Goal: Task Accomplishment & Management: Manage account settings

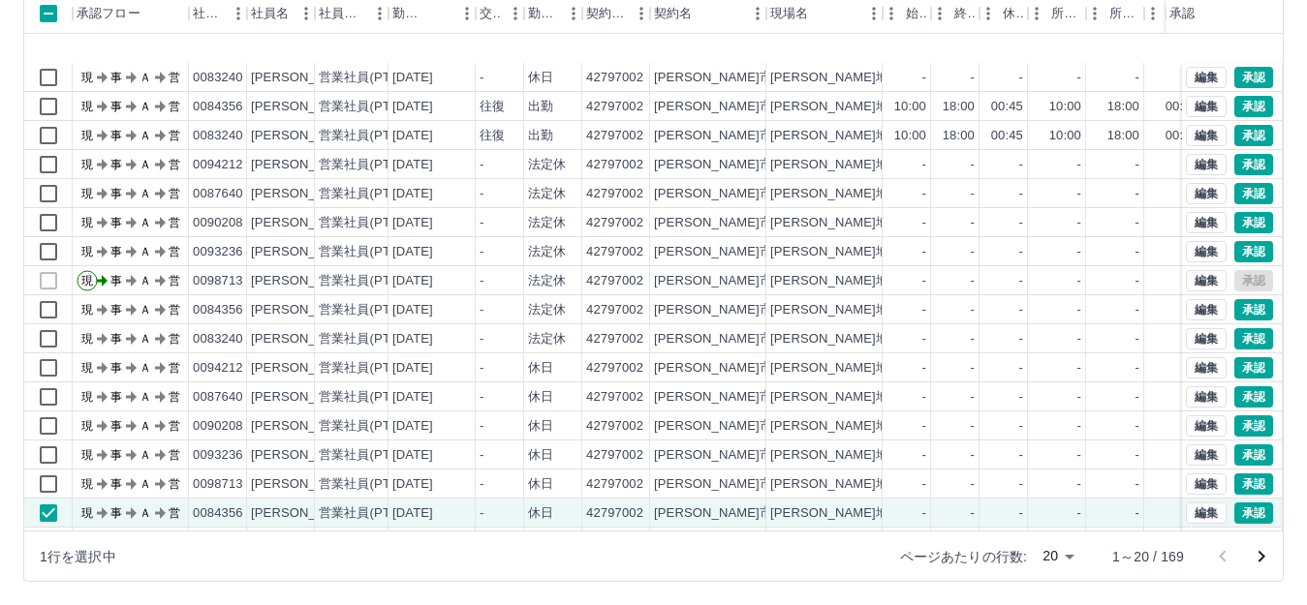
scroll to position [101, 0]
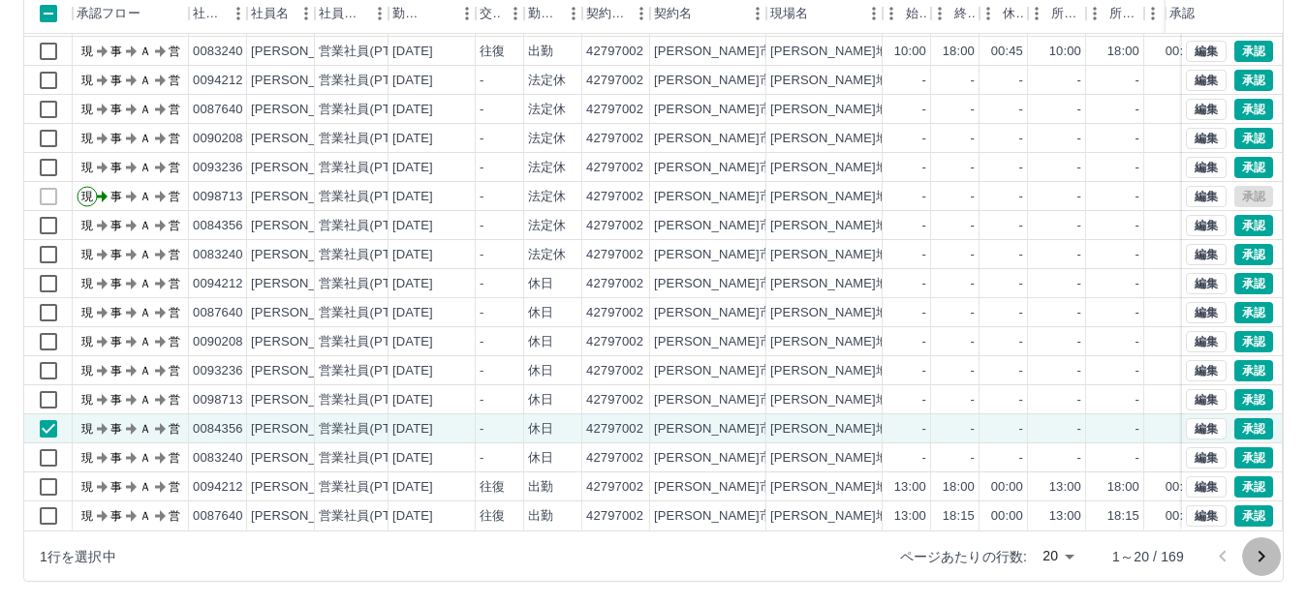
click at [1256, 558] on icon "次のページへ" at bounding box center [1260, 556] width 23 height 23
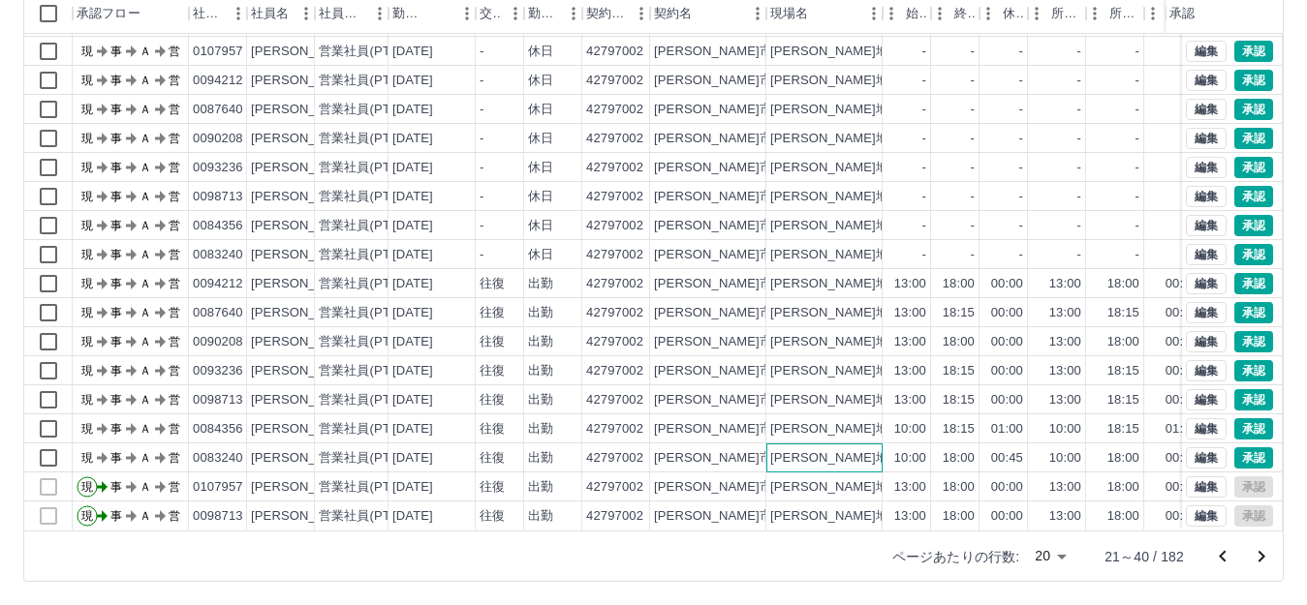
click at [873, 449] on div "[PERSON_NAME]地区放課後児童クラブ(第一・第二)" at bounding box center [922, 458] width 305 height 18
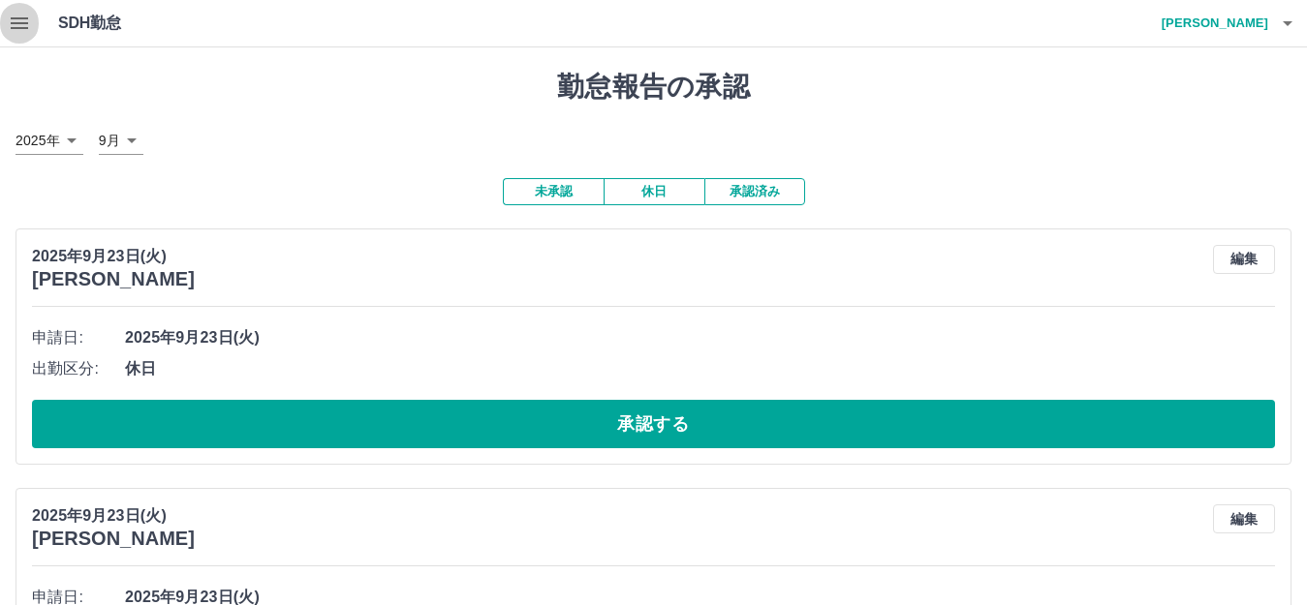
click at [23, 33] on icon "button" at bounding box center [19, 23] width 23 height 23
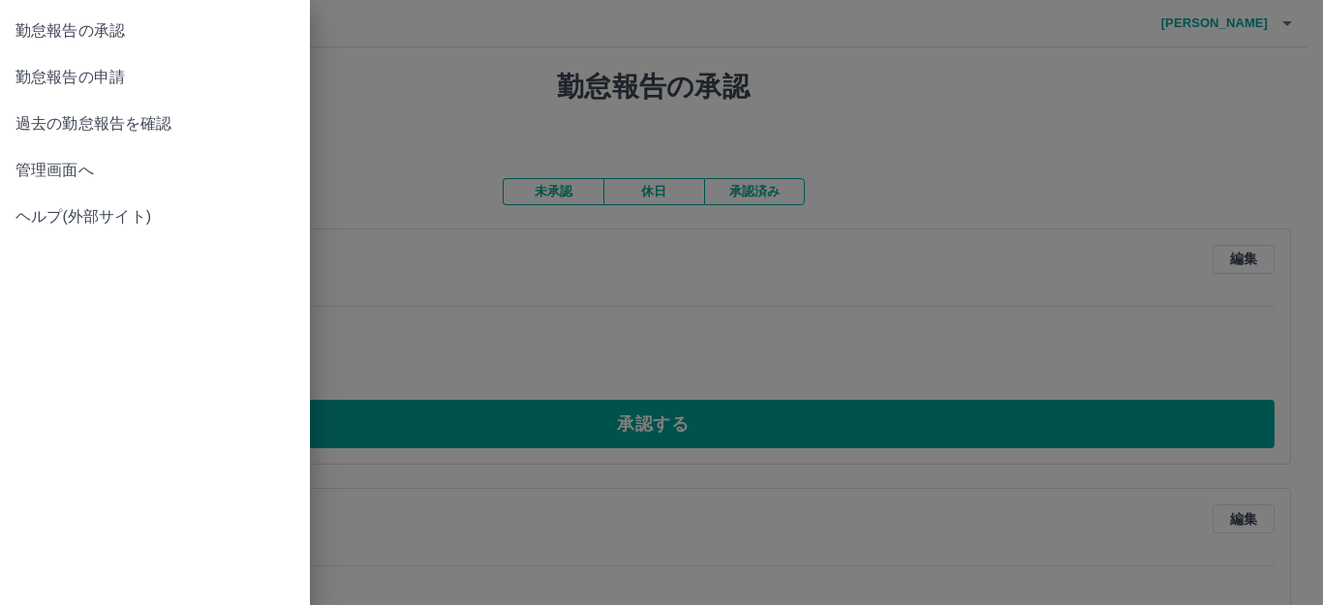
click at [73, 162] on span "管理画面へ" at bounding box center [154, 170] width 279 height 23
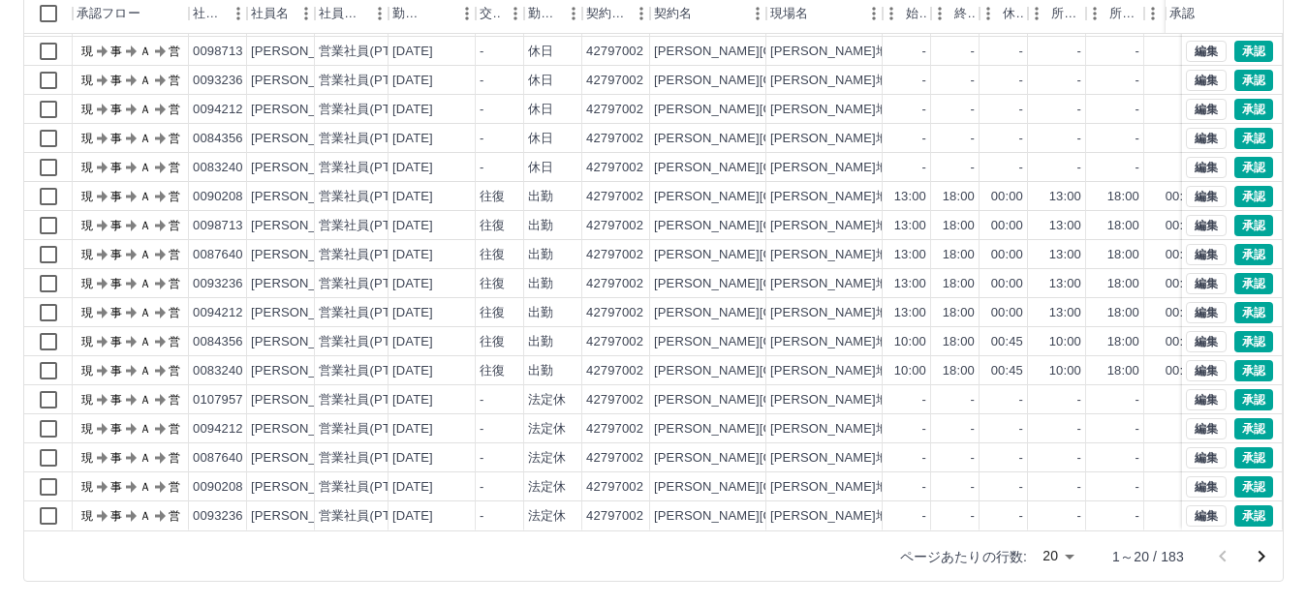
scroll to position [101, 0]
click at [1263, 554] on icon "次のページへ" at bounding box center [1260, 556] width 23 height 23
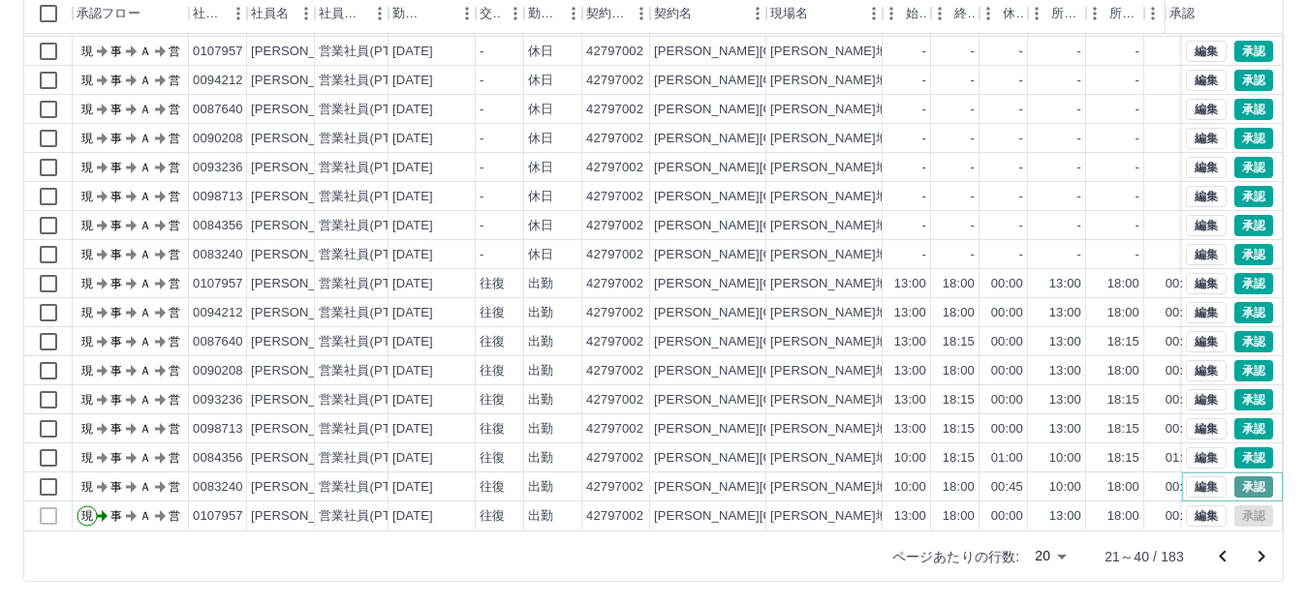
click at [1240, 477] on button "承認" at bounding box center [1253, 487] width 39 height 21
click at [1236, 447] on button "承認" at bounding box center [1253, 457] width 39 height 21
click at [1236, 418] on button "承認" at bounding box center [1253, 428] width 39 height 21
click at [1235, 389] on button "承認" at bounding box center [1253, 399] width 39 height 21
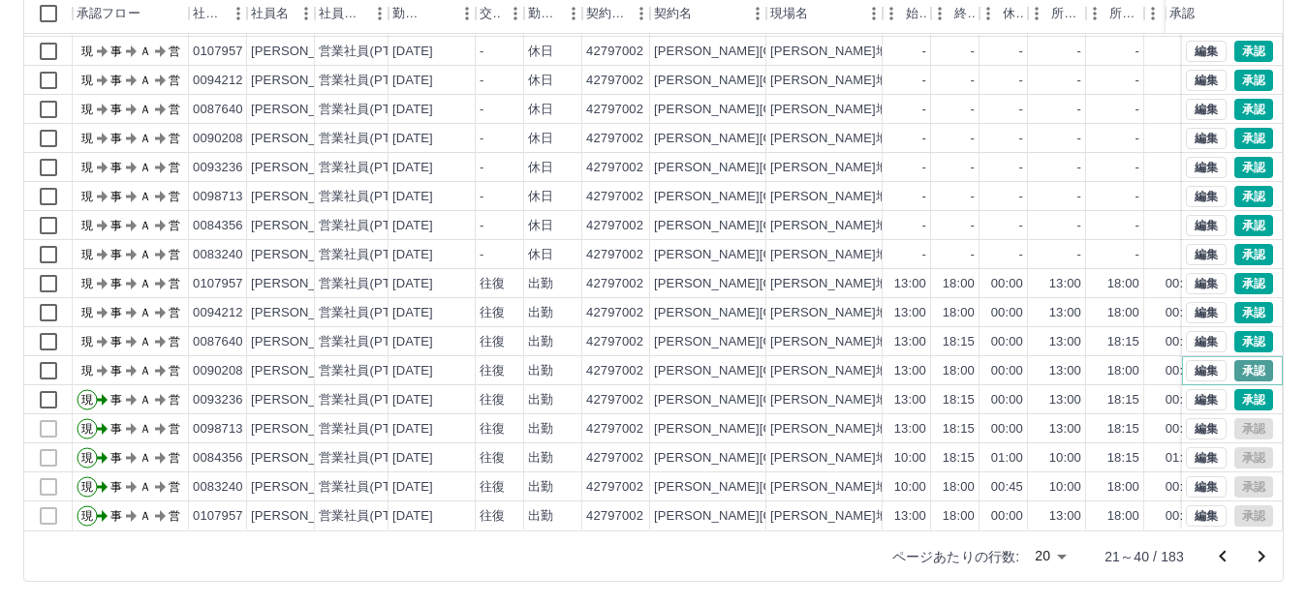
click at [1235, 360] on button "承認" at bounding box center [1253, 370] width 39 height 21
click at [1234, 331] on button "承認" at bounding box center [1253, 341] width 39 height 21
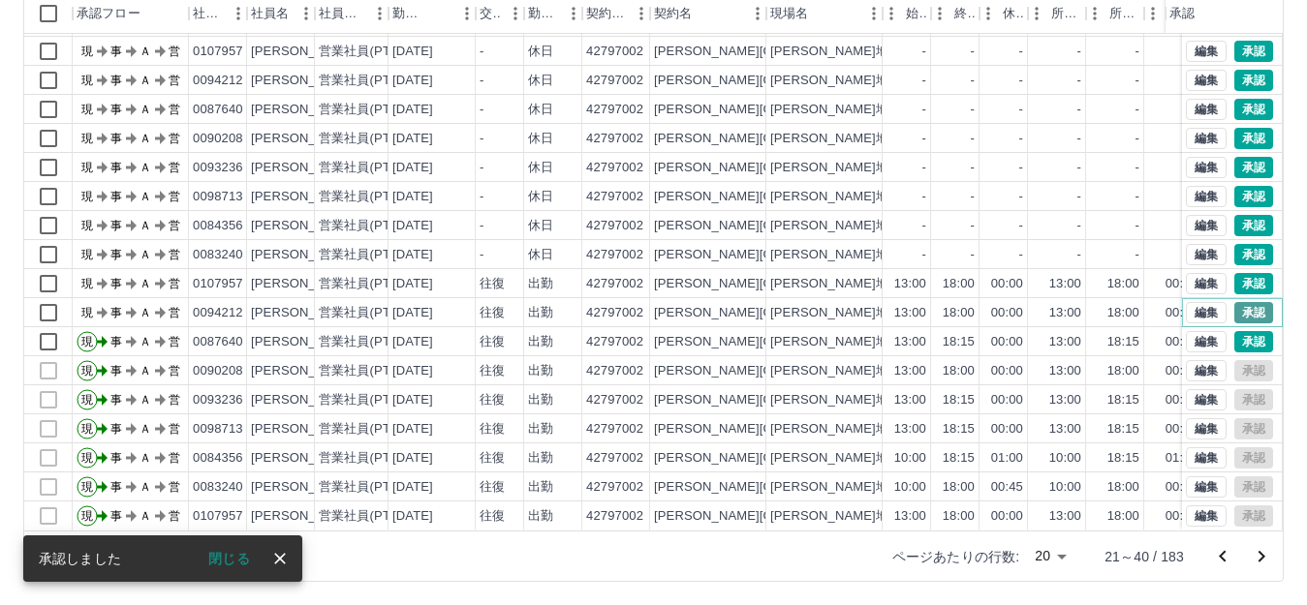
click at [1234, 302] on button "承認" at bounding box center [1253, 312] width 39 height 21
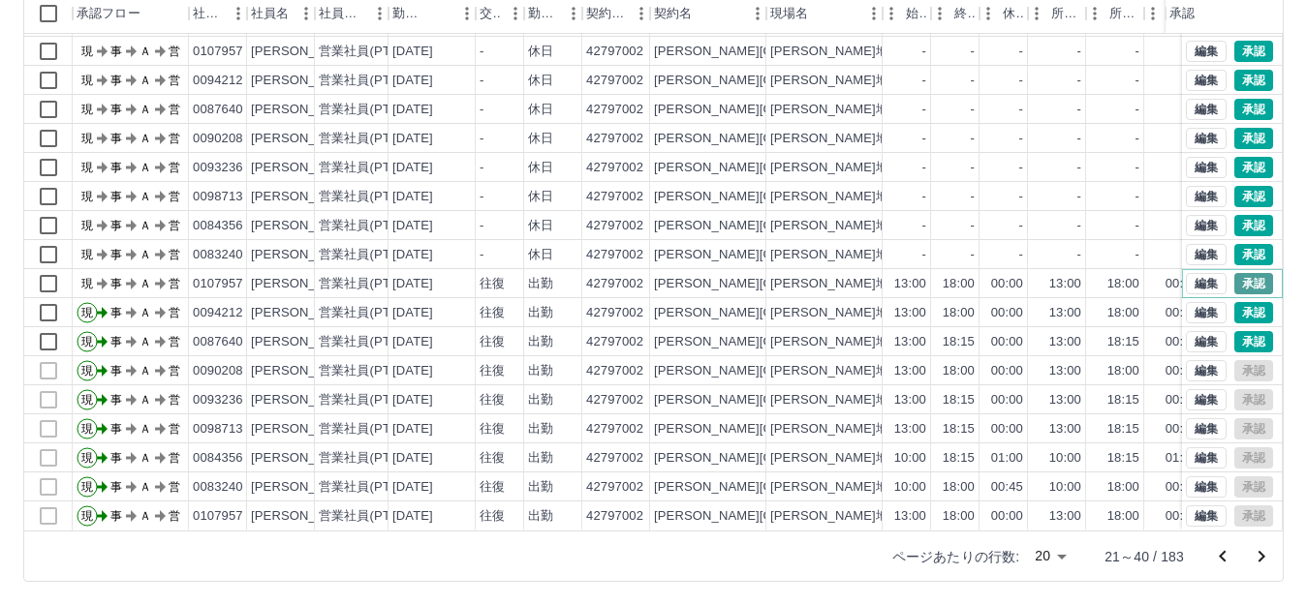
click at [1234, 273] on button "承認" at bounding box center [1253, 283] width 39 height 21
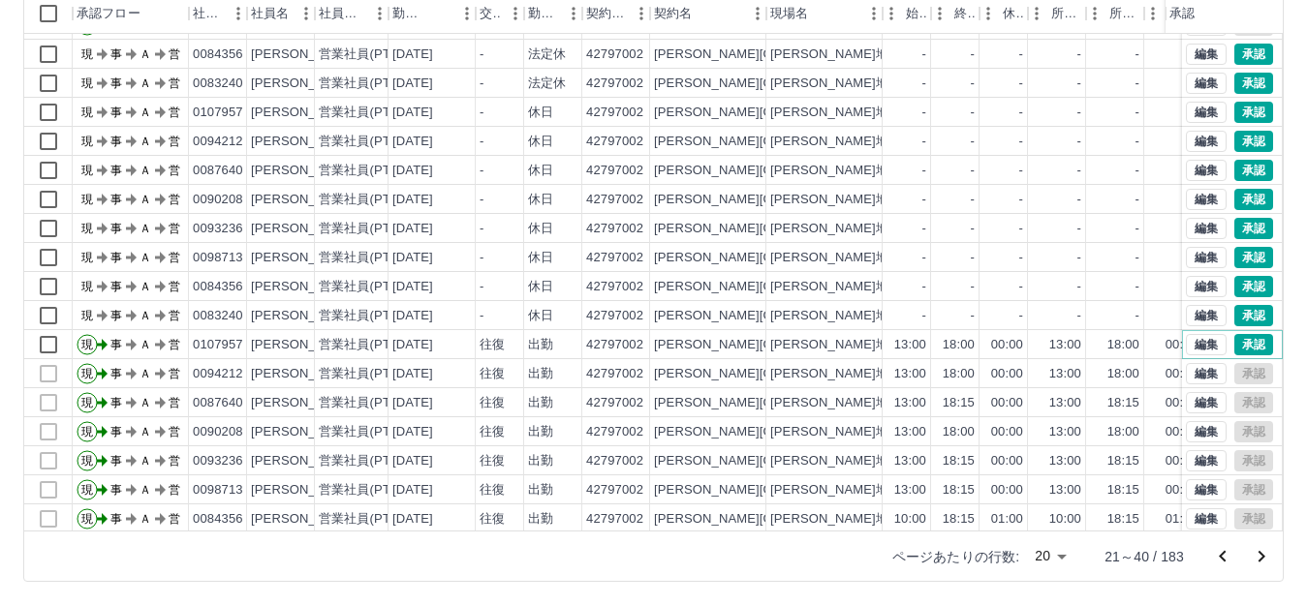
scroll to position [0, 0]
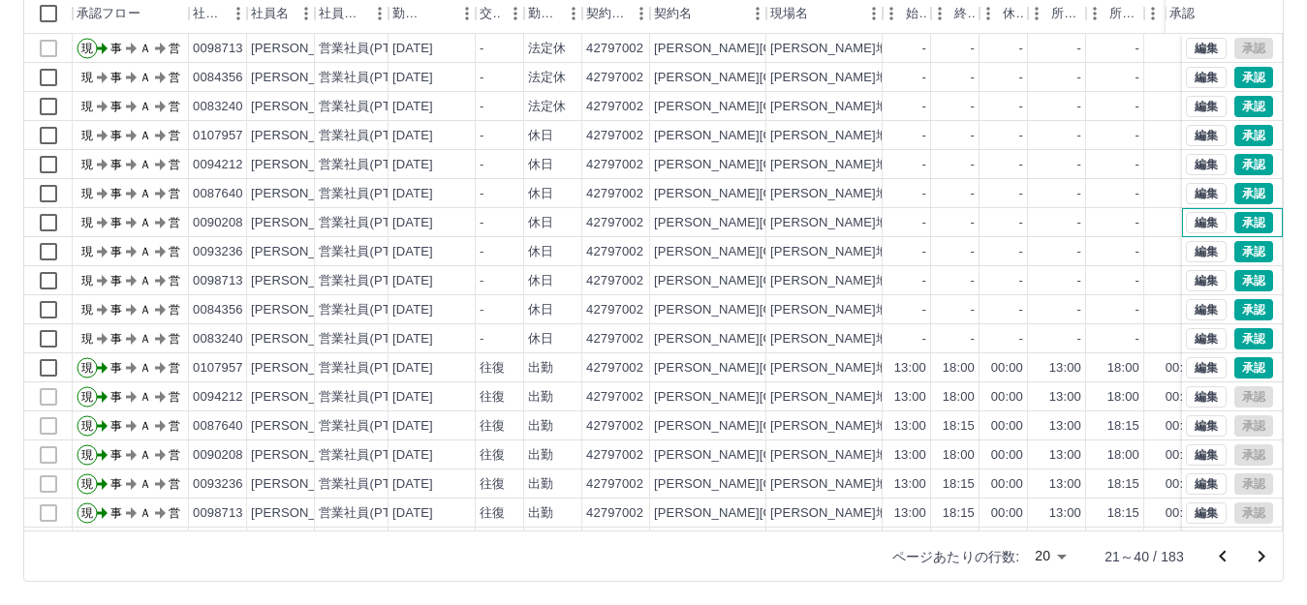
click at [1262, 217] on div "編集 承認" at bounding box center [1232, 222] width 101 height 29
drag, startPoint x: 1262, startPoint y: 217, endPoint x: 1284, endPoint y: 235, distance: 28.9
click at [1284, 235] on div "勤務実績承認 前月 2025年09月 次月 今月 月選択 承認モード 削除モード 一括承認 列一覧 0 フィルター 行間隔 エクスポート 承認フロー 社員番号…" at bounding box center [653, 219] width 1307 height 771
click at [1245, 362] on button "承認" at bounding box center [1253, 367] width 39 height 21
click at [1234, 337] on button "承認" at bounding box center [1253, 338] width 39 height 21
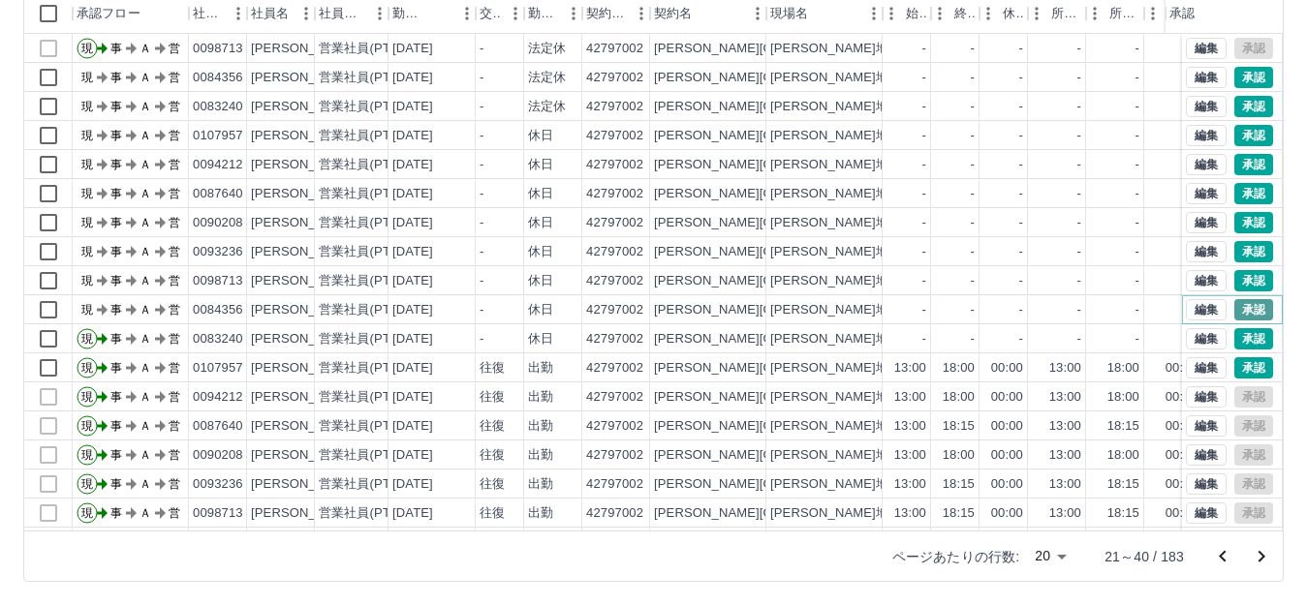
click at [1234, 310] on button "承認" at bounding box center [1253, 309] width 39 height 21
click at [1234, 277] on button "承認" at bounding box center [1253, 280] width 39 height 21
click at [1234, 248] on button "承認" at bounding box center [1253, 251] width 39 height 21
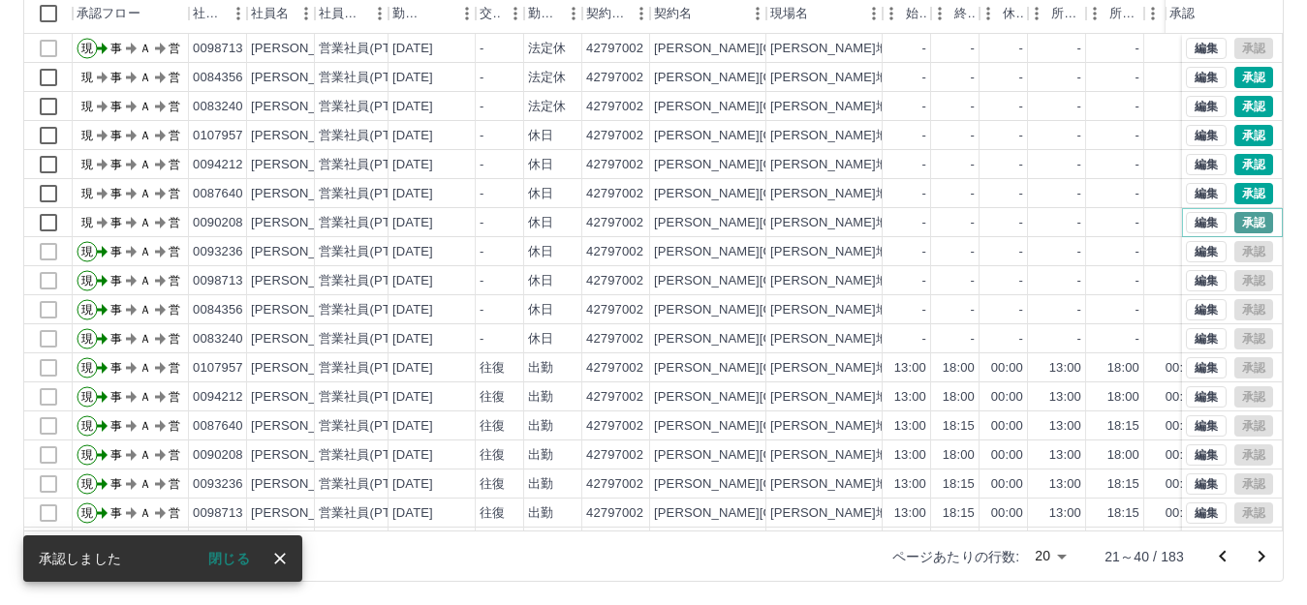
click at [1234, 222] on button "承認" at bounding box center [1253, 222] width 39 height 21
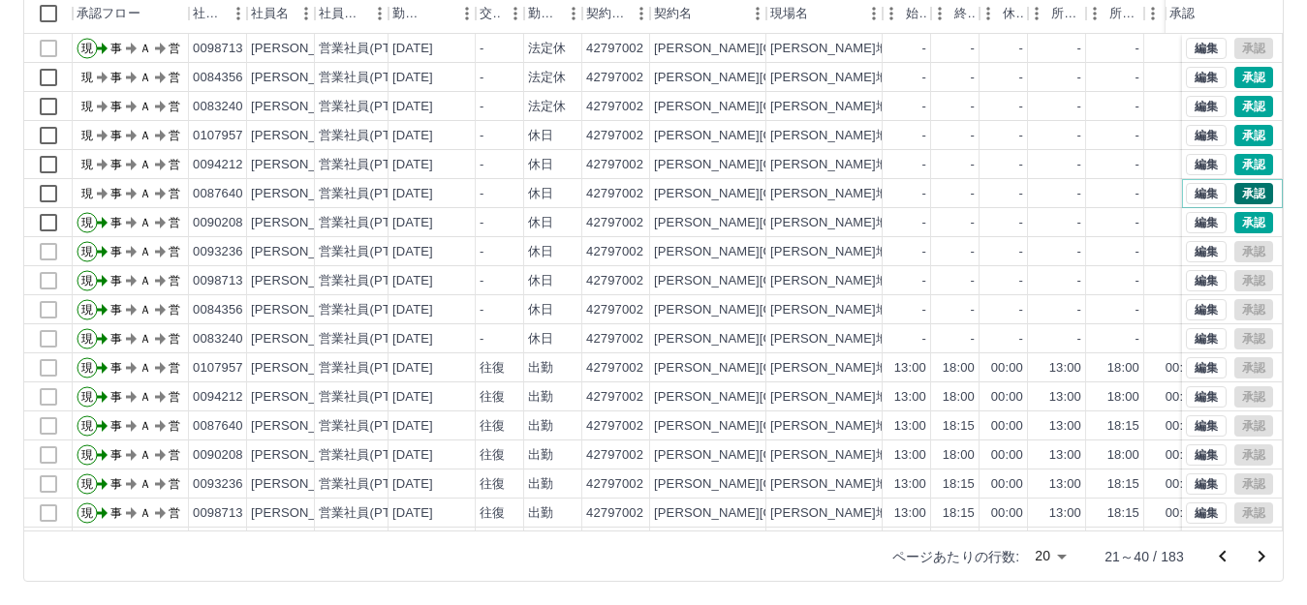
click at [1234, 188] on button "承認" at bounding box center [1253, 193] width 39 height 21
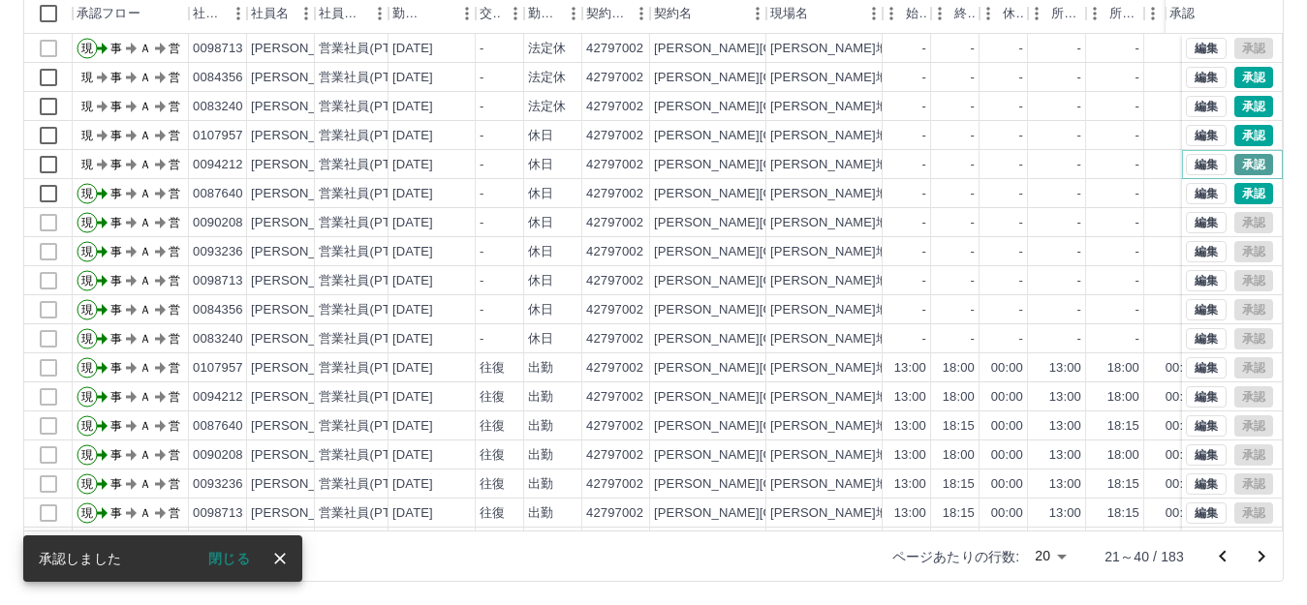
click at [1234, 159] on button "承認" at bounding box center [1253, 164] width 39 height 21
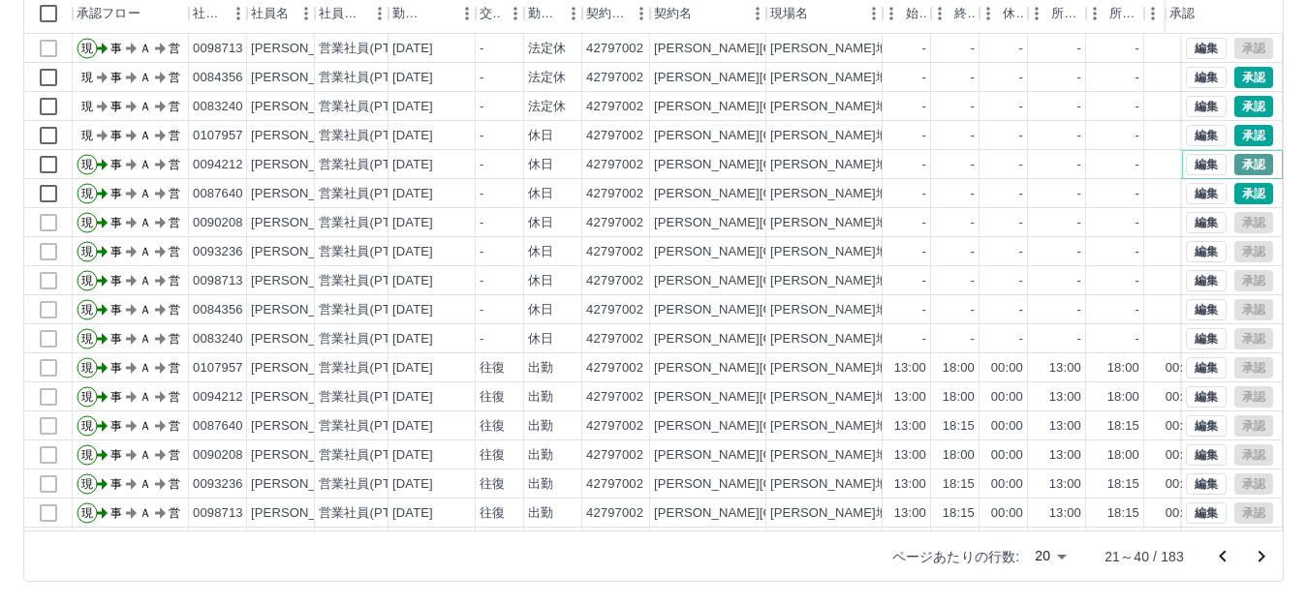
click at [1234, 159] on button "承認" at bounding box center [1253, 164] width 39 height 21
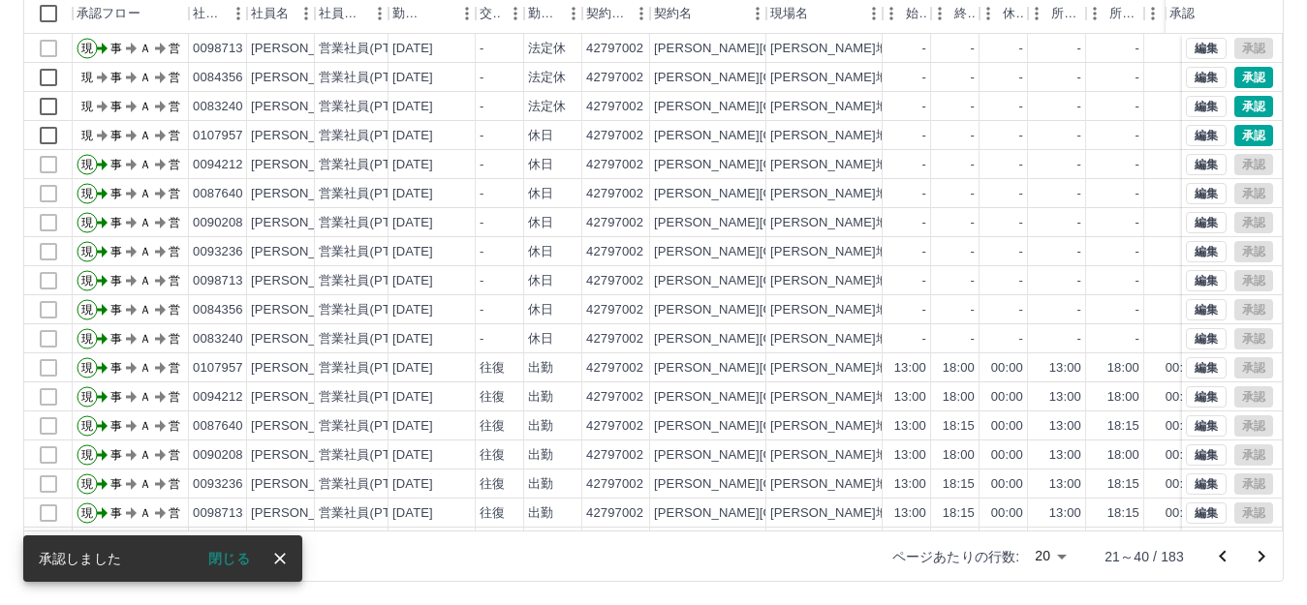
click at [1186, 198] on div "承認権限がありません 勤務実績承認 前月 2025年09月 次月 今月 月選択 承認モード 削除モード 一括承認 列一覧 0 フィルター 行間隔 エクスポート…" at bounding box center [653, 219] width 1307 height 771
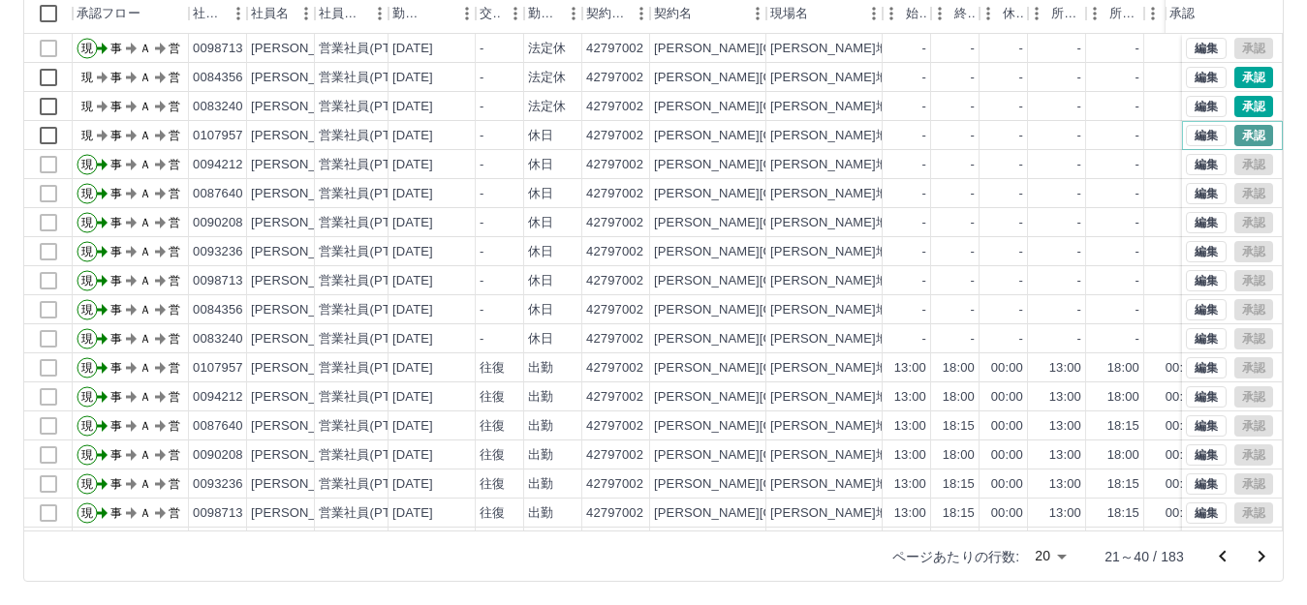
click at [1236, 138] on button "承認" at bounding box center [1253, 135] width 39 height 21
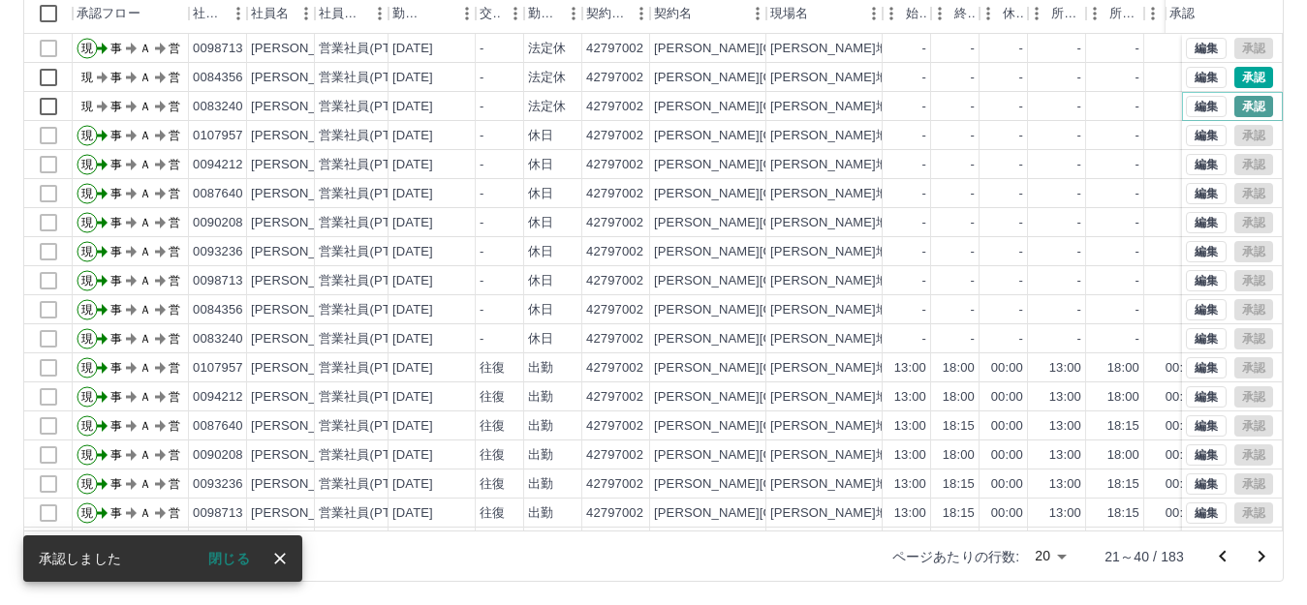
click at [1240, 106] on button "承認" at bounding box center [1253, 106] width 39 height 21
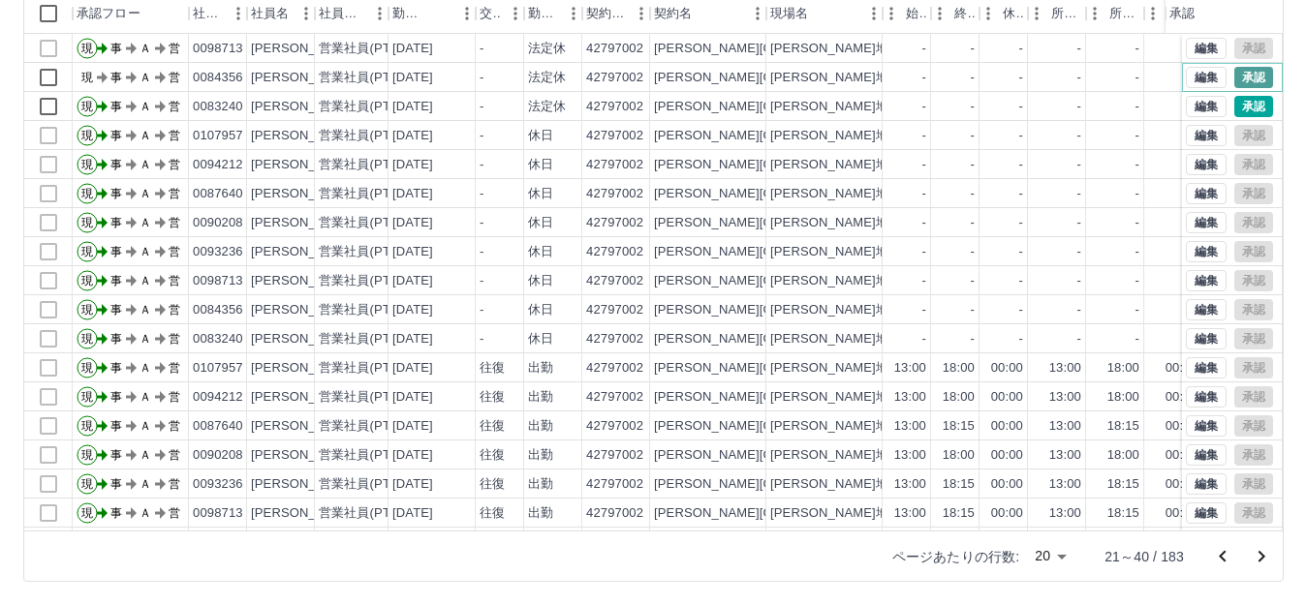
click at [1234, 69] on button "承認" at bounding box center [1253, 77] width 39 height 21
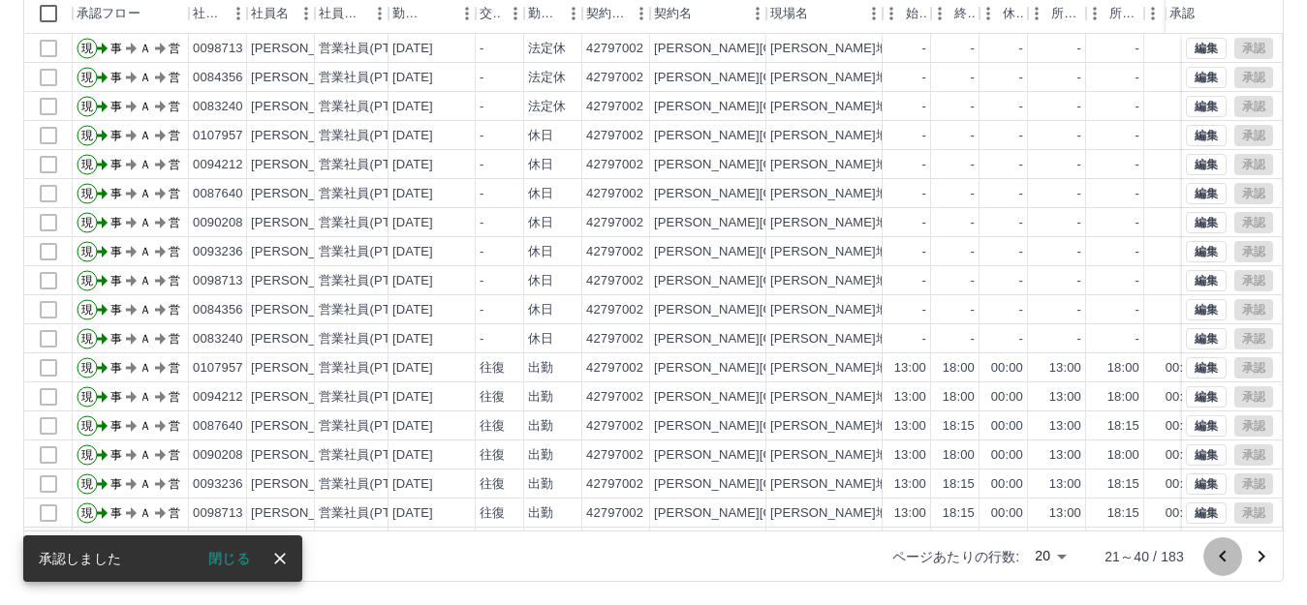
click at [1219, 560] on icon "前のページへ" at bounding box center [1222, 556] width 23 height 23
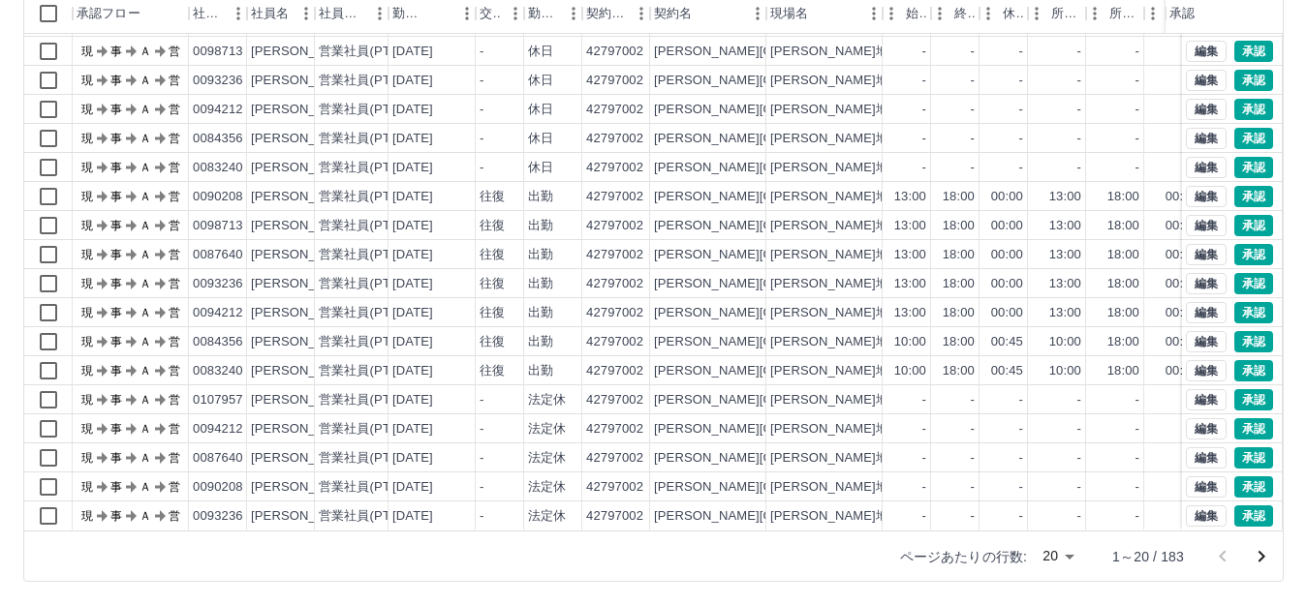
scroll to position [101, 0]
click at [1239, 506] on button "承認" at bounding box center [1253, 516] width 39 height 21
click at [1237, 477] on button "承認" at bounding box center [1253, 487] width 39 height 21
click at [1236, 447] on button "承認" at bounding box center [1253, 457] width 39 height 21
click at [1234, 418] on button "承認" at bounding box center [1253, 428] width 39 height 21
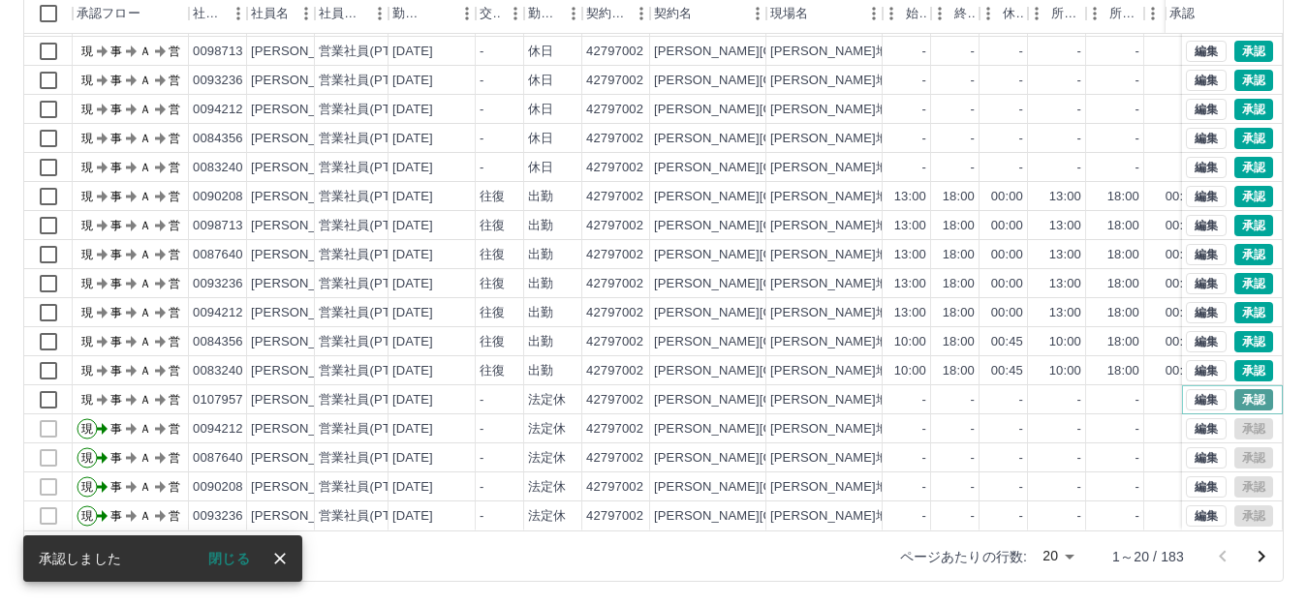
click at [1234, 389] on button "承認" at bounding box center [1253, 399] width 39 height 21
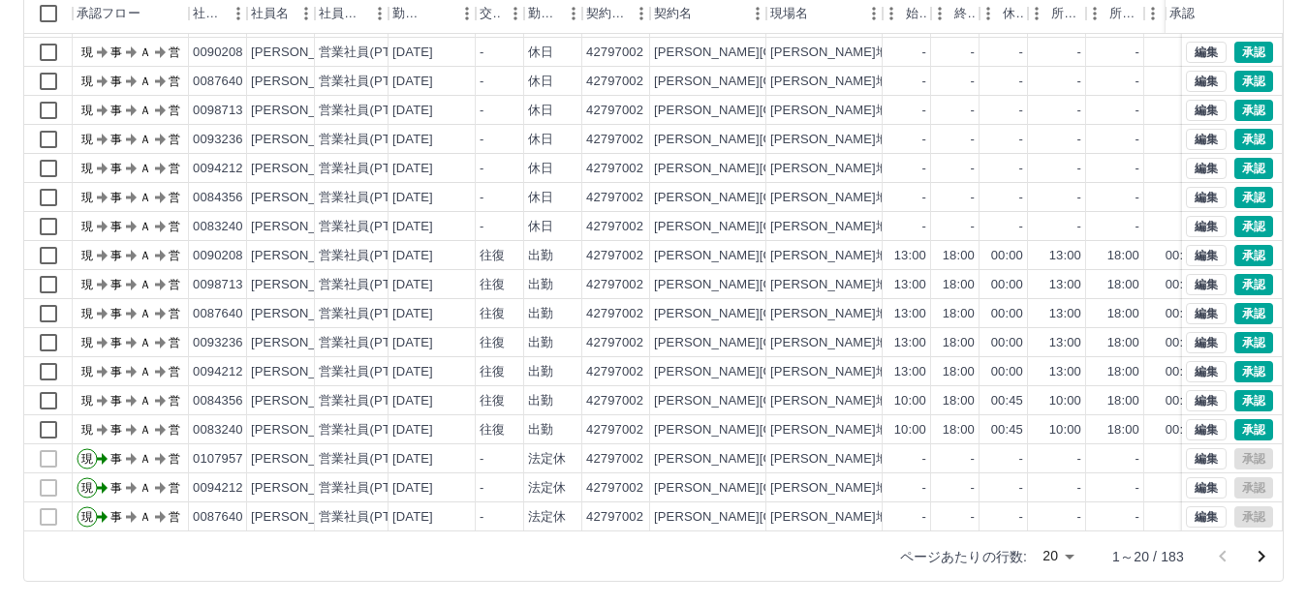
scroll to position [0, 0]
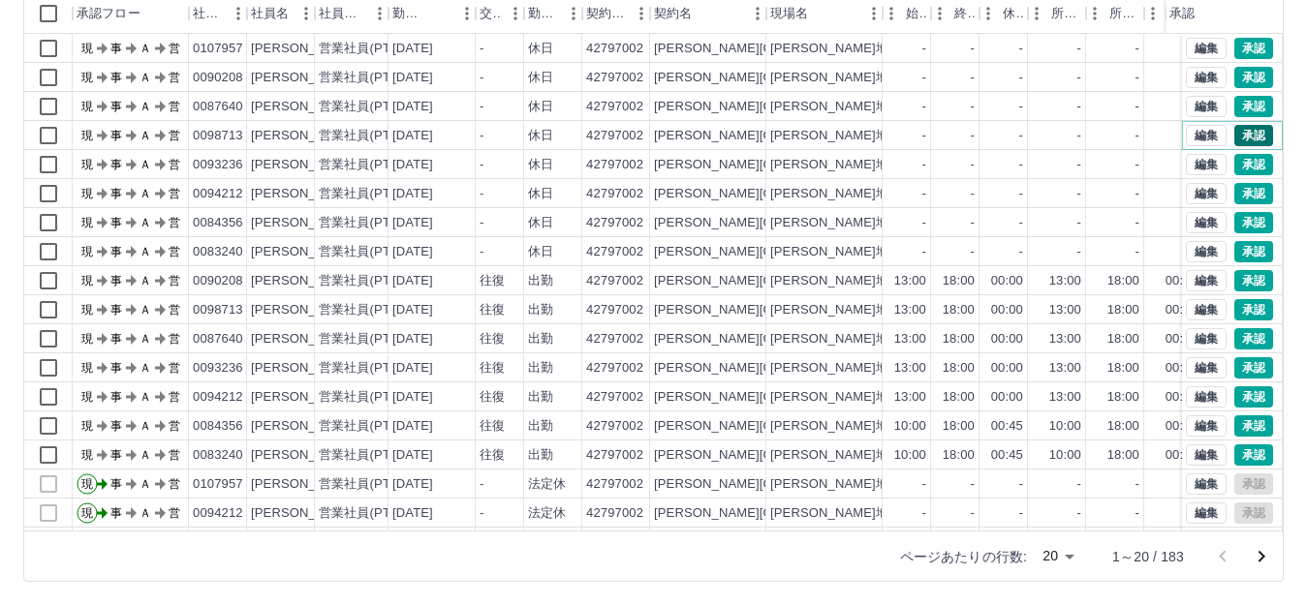
click at [1234, 136] on button "承認" at bounding box center [1253, 135] width 39 height 21
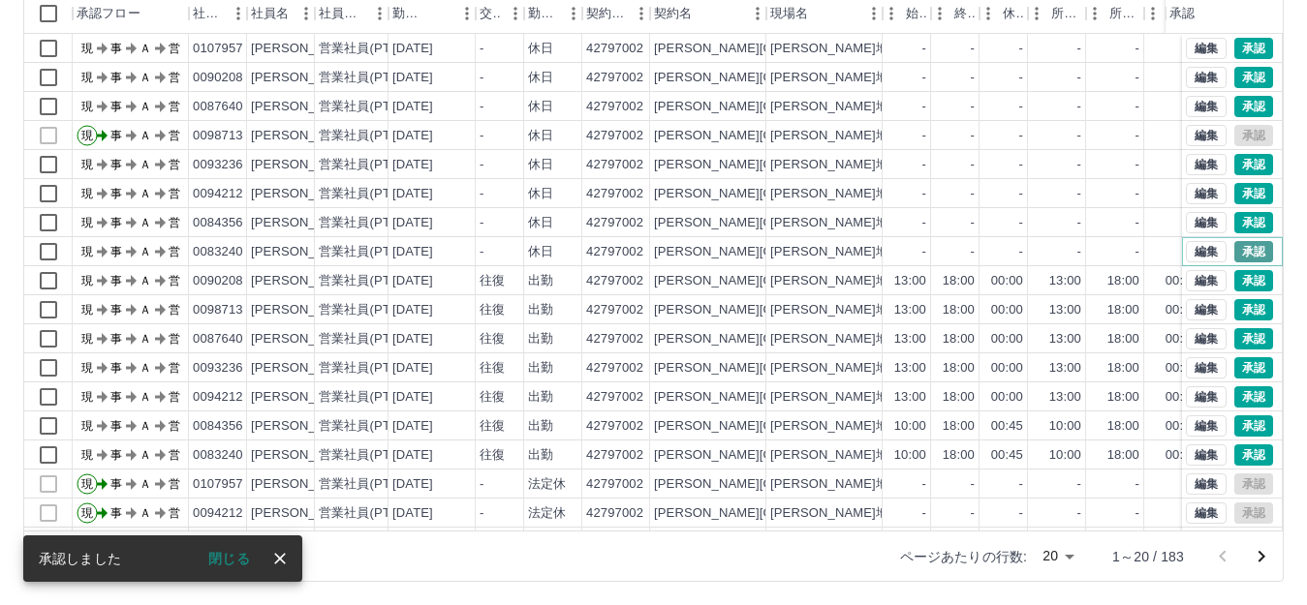
click at [1241, 251] on button "承認" at bounding box center [1253, 251] width 39 height 21
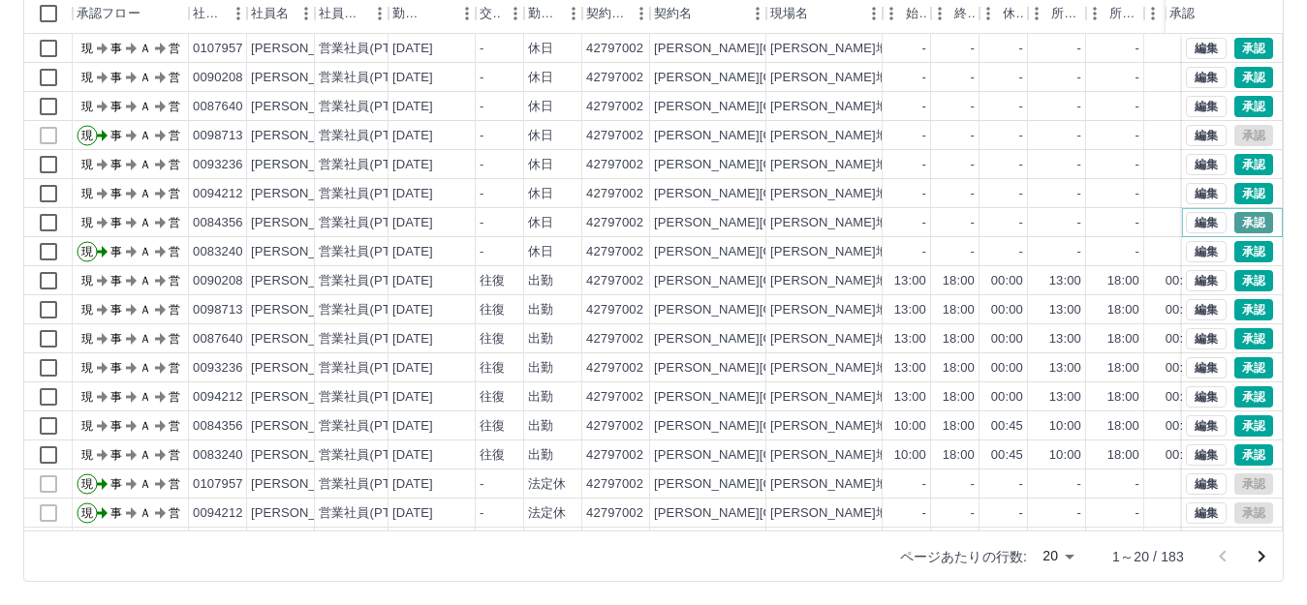
click at [1235, 225] on button "承認" at bounding box center [1253, 222] width 39 height 21
click at [1234, 197] on button "承認" at bounding box center [1253, 193] width 39 height 21
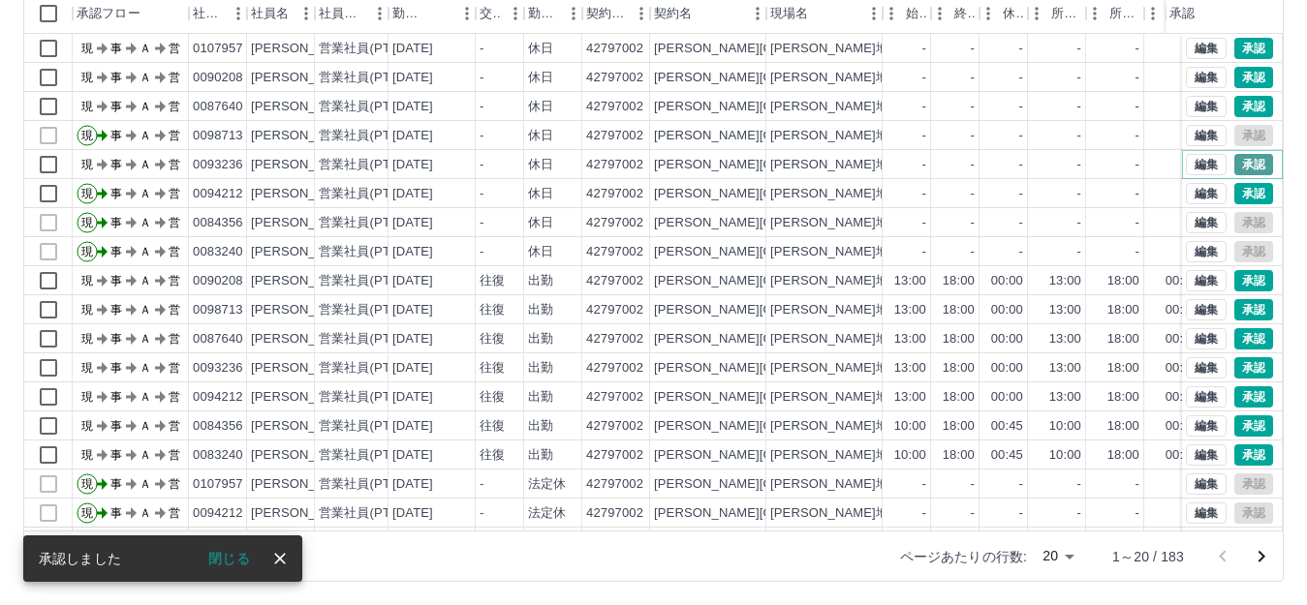
click at [1234, 161] on button "承認" at bounding box center [1253, 164] width 39 height 21
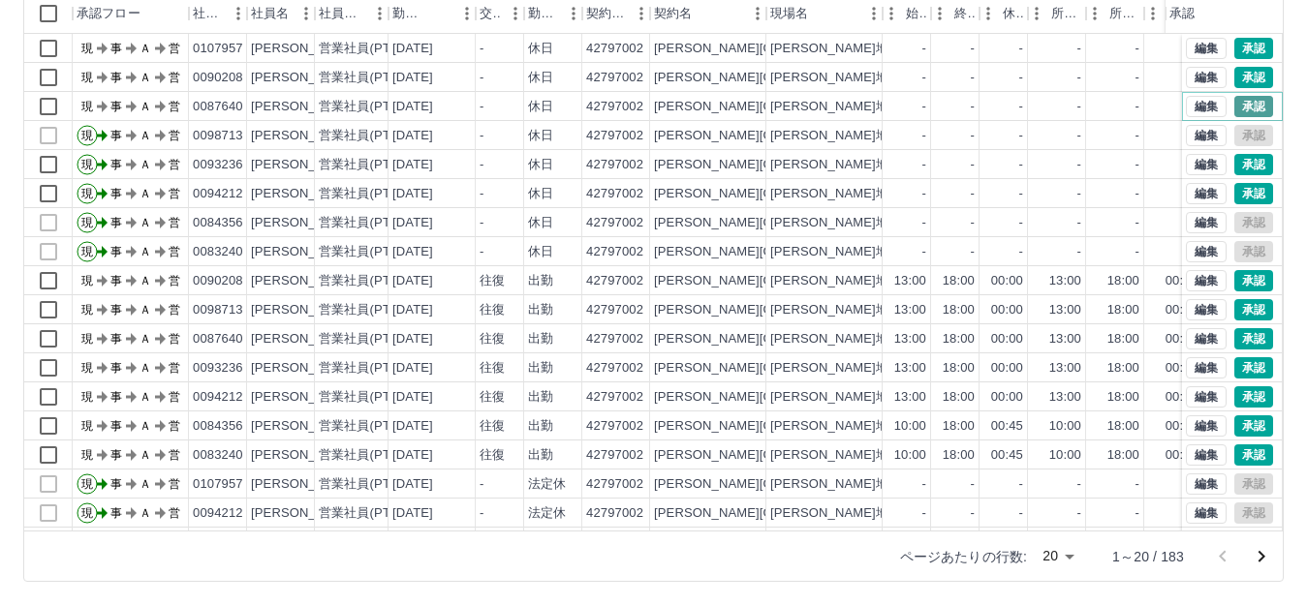
click at [1234, 100] on button "承認" at bounding box center [1253, 106] width 39 height 21
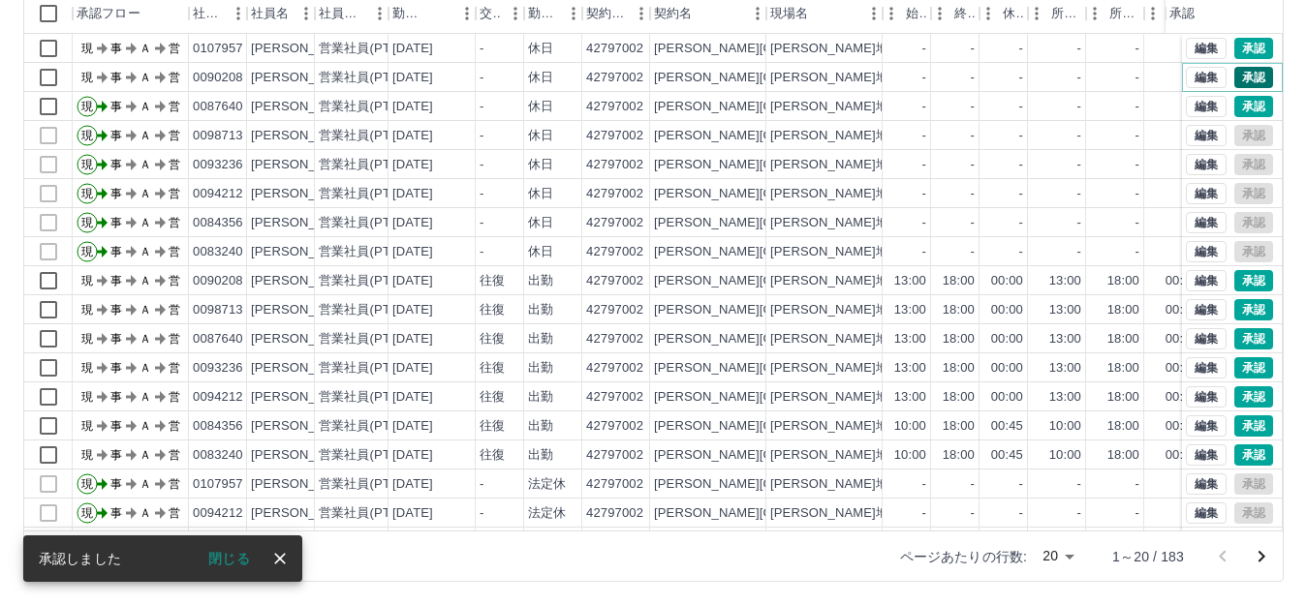
click at [1238, 85] on button "承認" at bounding box center [1253, 77] width 39 height 21
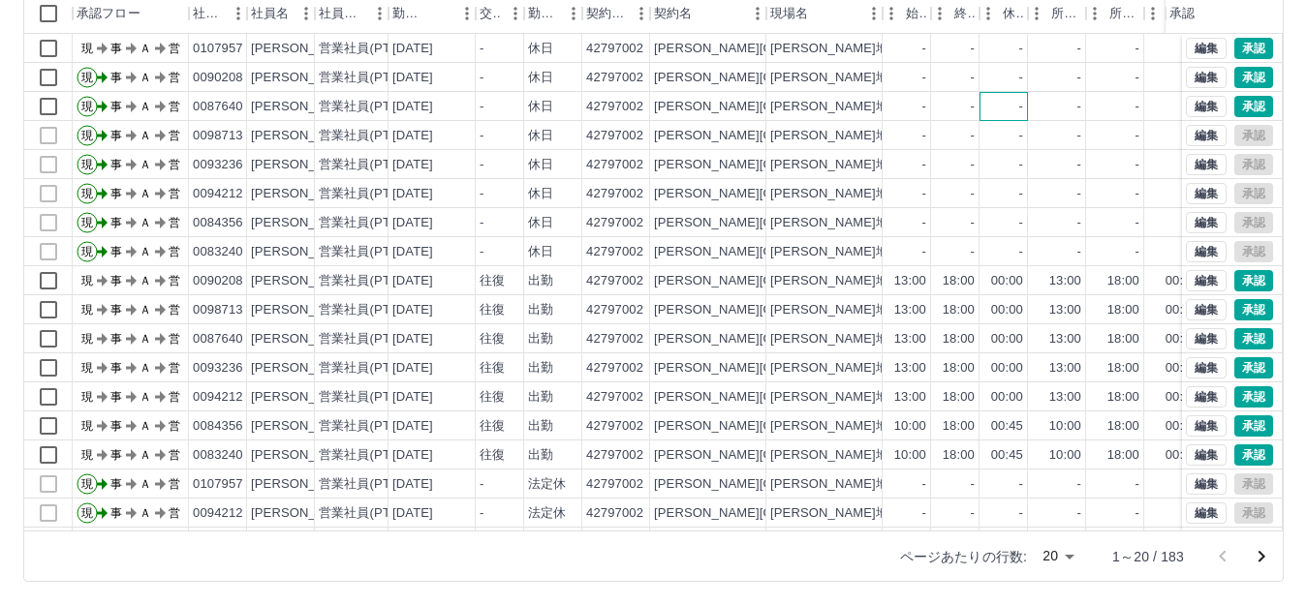
drag, startPoint x: 1238, startPoint y: 54, endPoint x: 989, endPoint y: 97, distance: 252.5
click at [989, 97] on div "-" at bounding box center [1003, 106] width 48 height 29
click at [1234, 53] on button "承認" at bounding box center [1253, 48] width 39 height 21
